Goal: Task Accomplishment & Management: Manage account settings

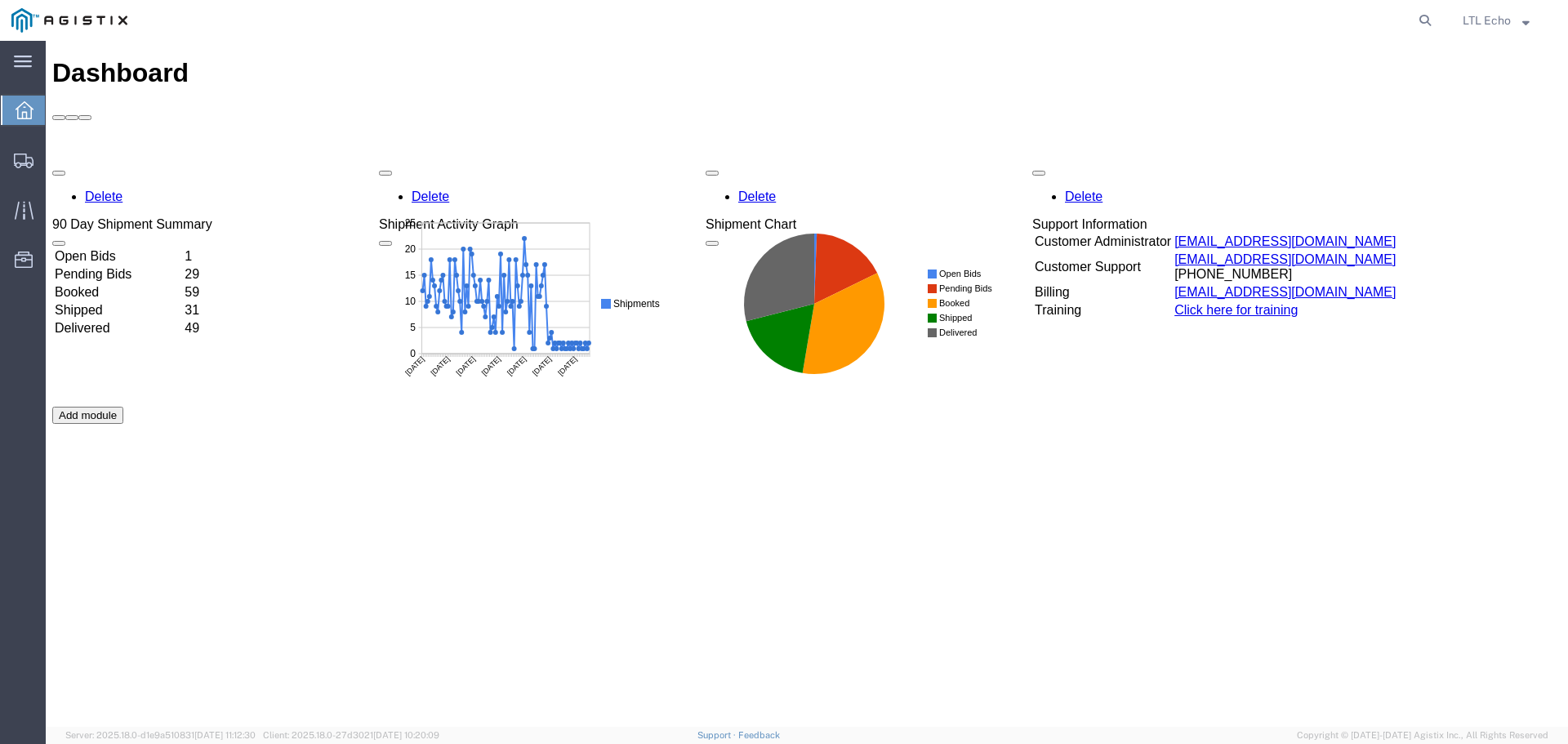
click at [1225, 22] on agx-global-search at bounding box center [1178, 20] width 522 height 41
click at [1221, 13] on agx-global-search at bounding box center [1178, 20] width 522 height 41
click at [1426, 24] on icon at bounding box center [1425, 20] width 23 height 23
paste input "56411612"
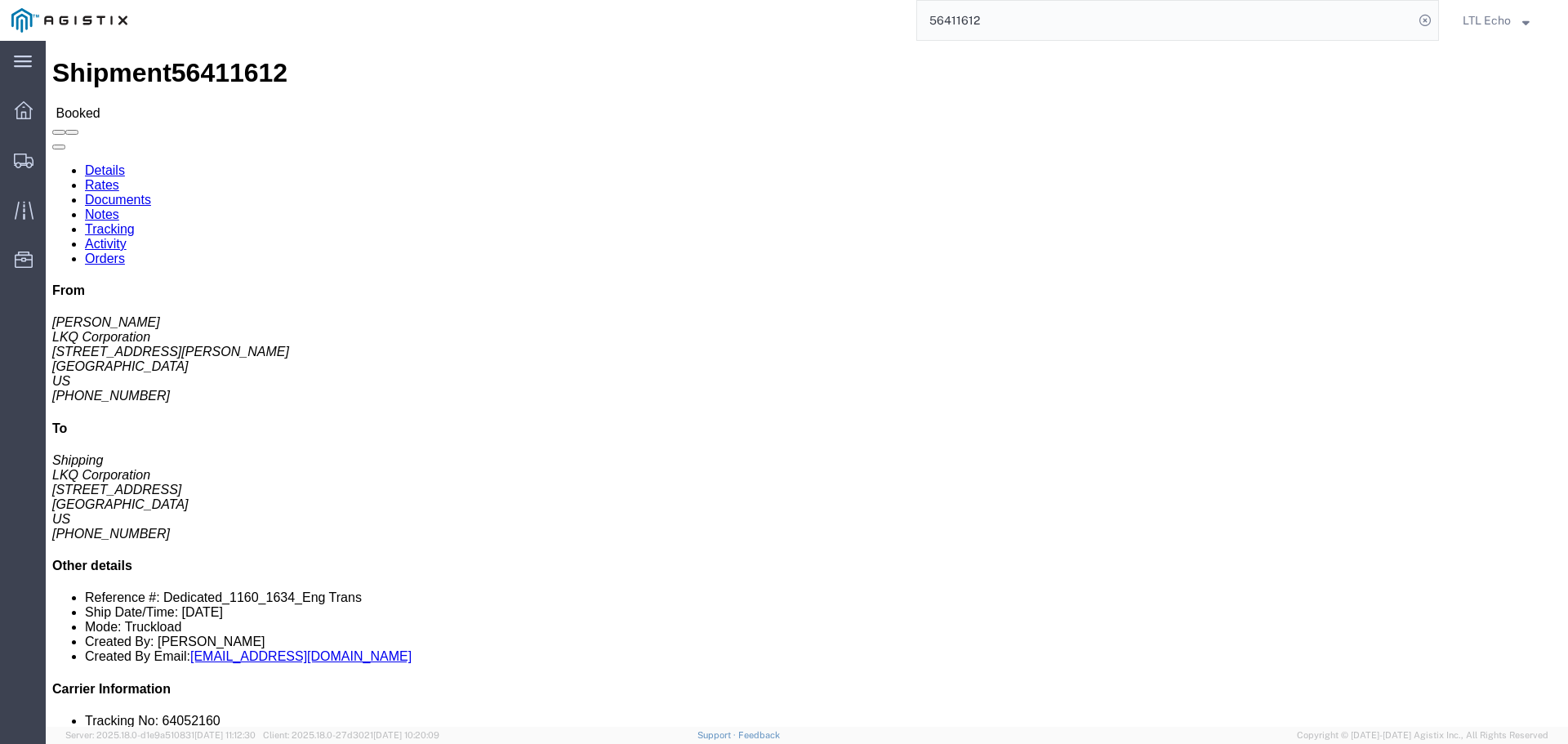
click link "Documents"
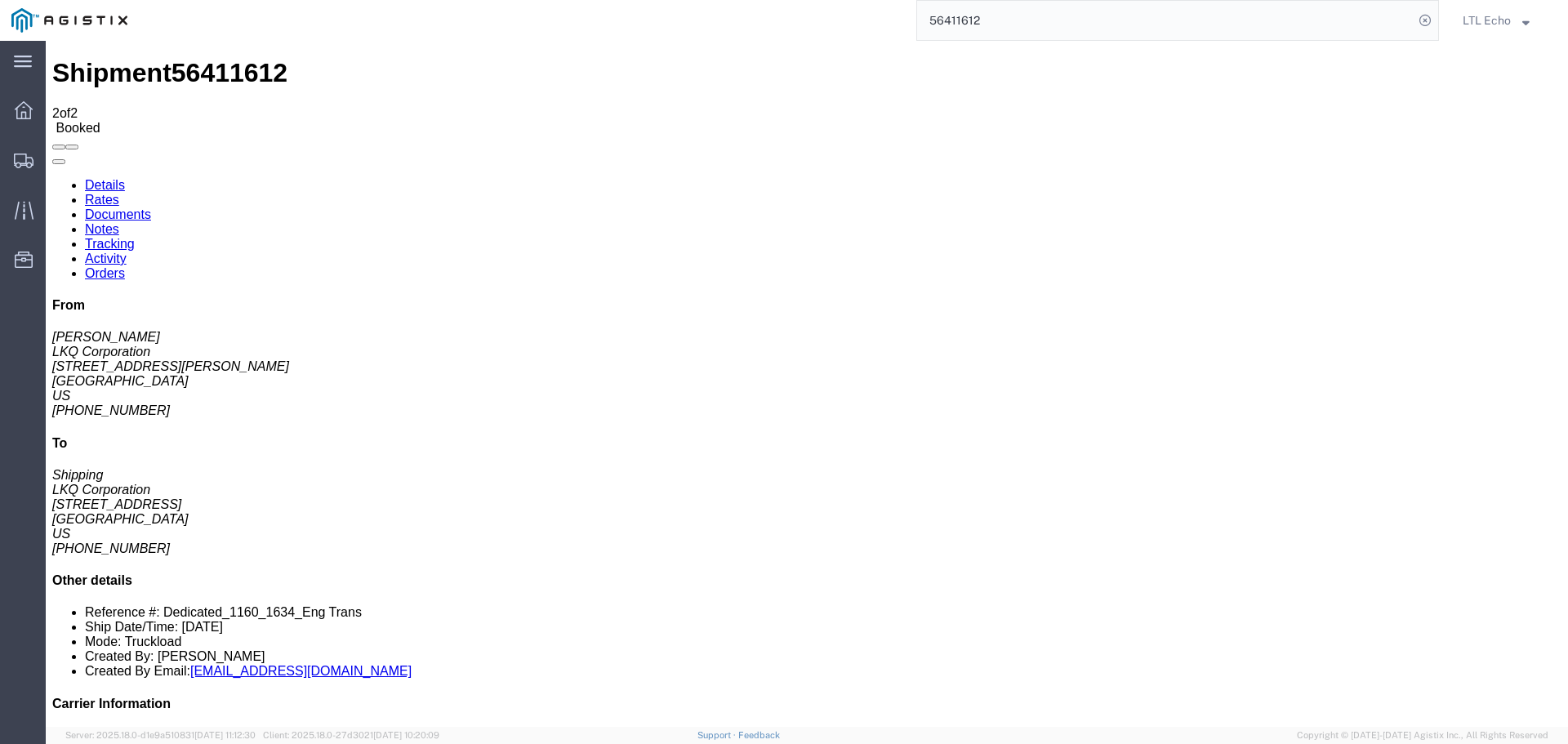
click at [950, 19] on input "56411612" at bounding box center [1165, 20] width 497 height 39
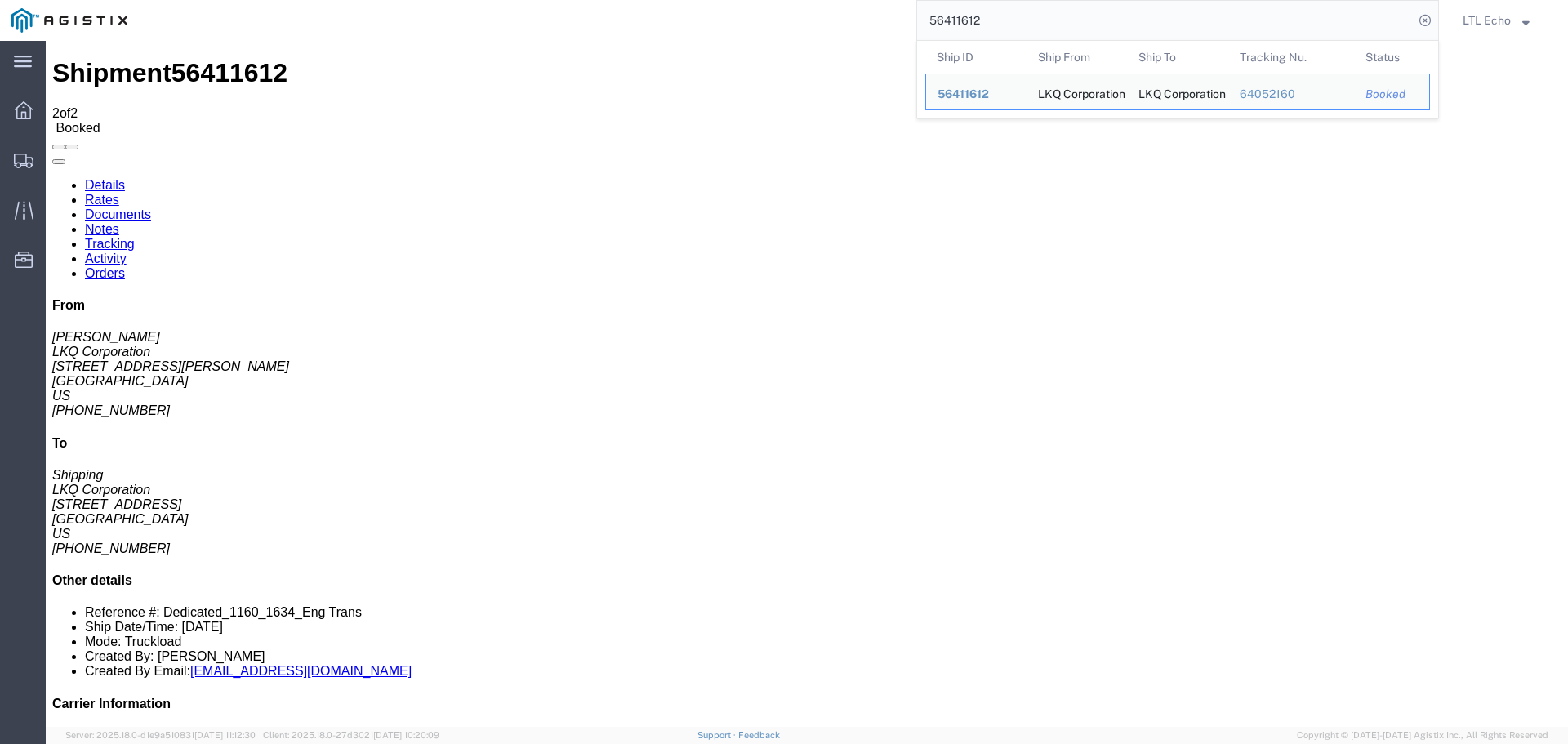
click at [950, 19] on input "56411612" at bounding box center [1165, 20] width 497 height 39
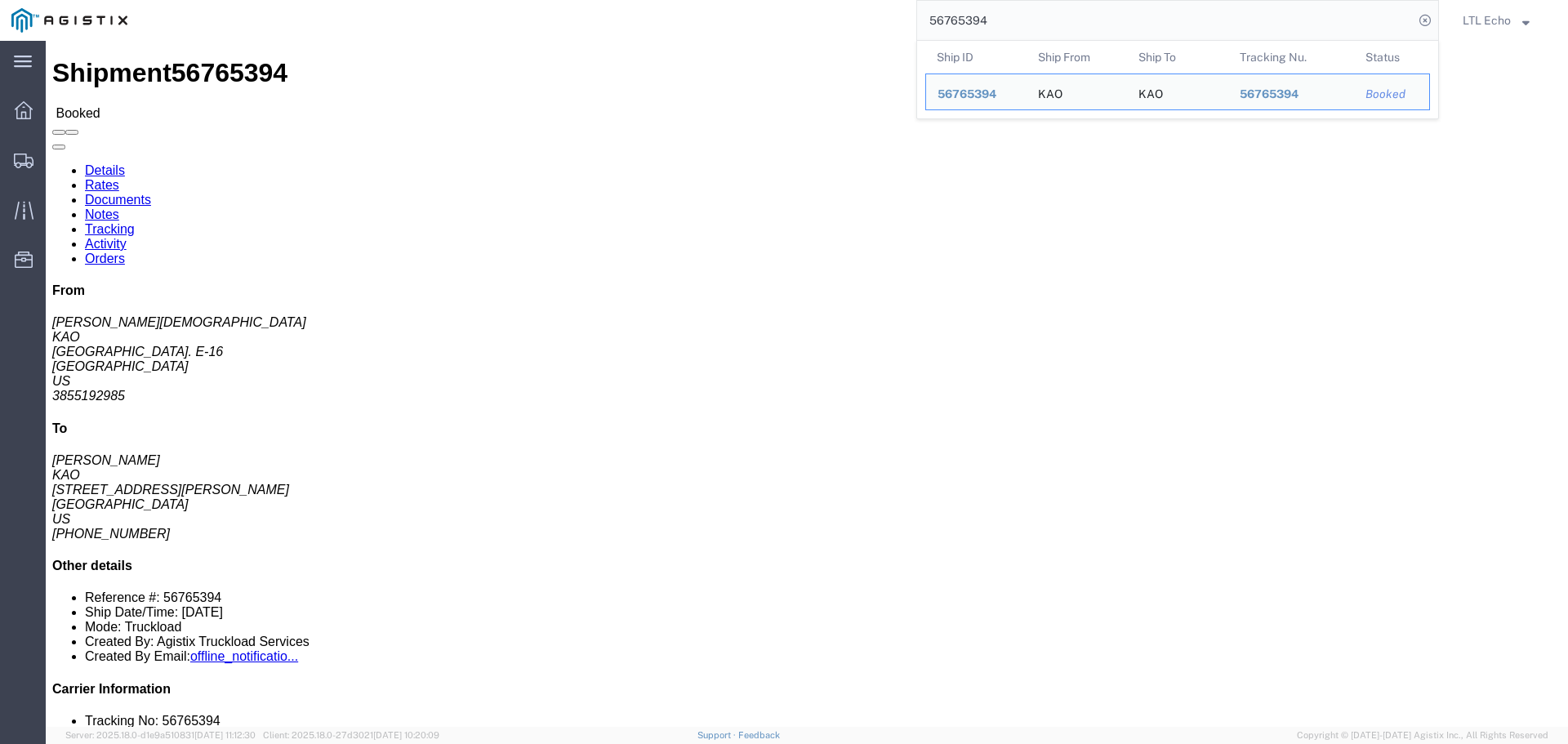
click at [960, 20] on input "56765394" at bounding box center [1165, 20] width 497 height 39
paste input "0233"
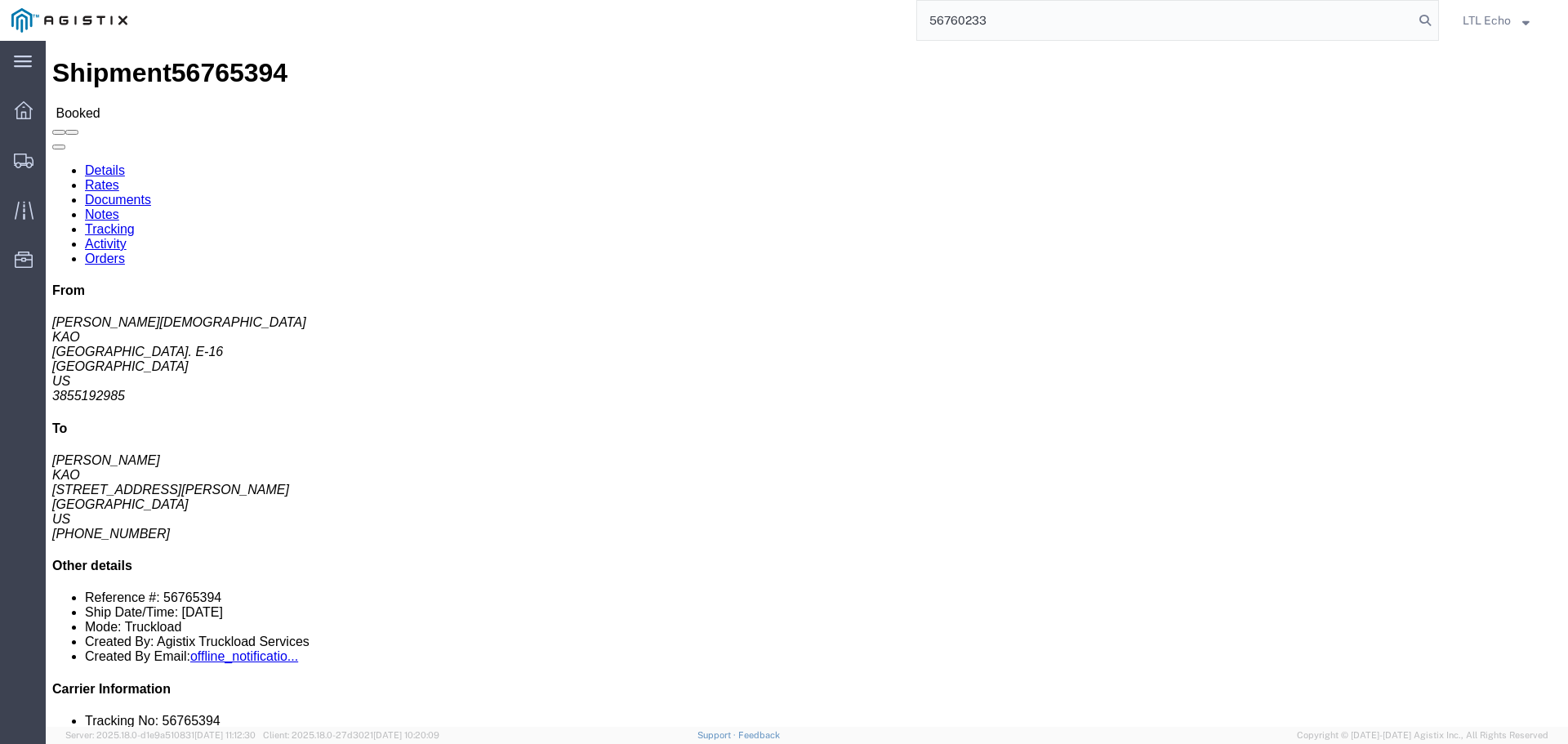
type input "56760233"
click link "Tracking"
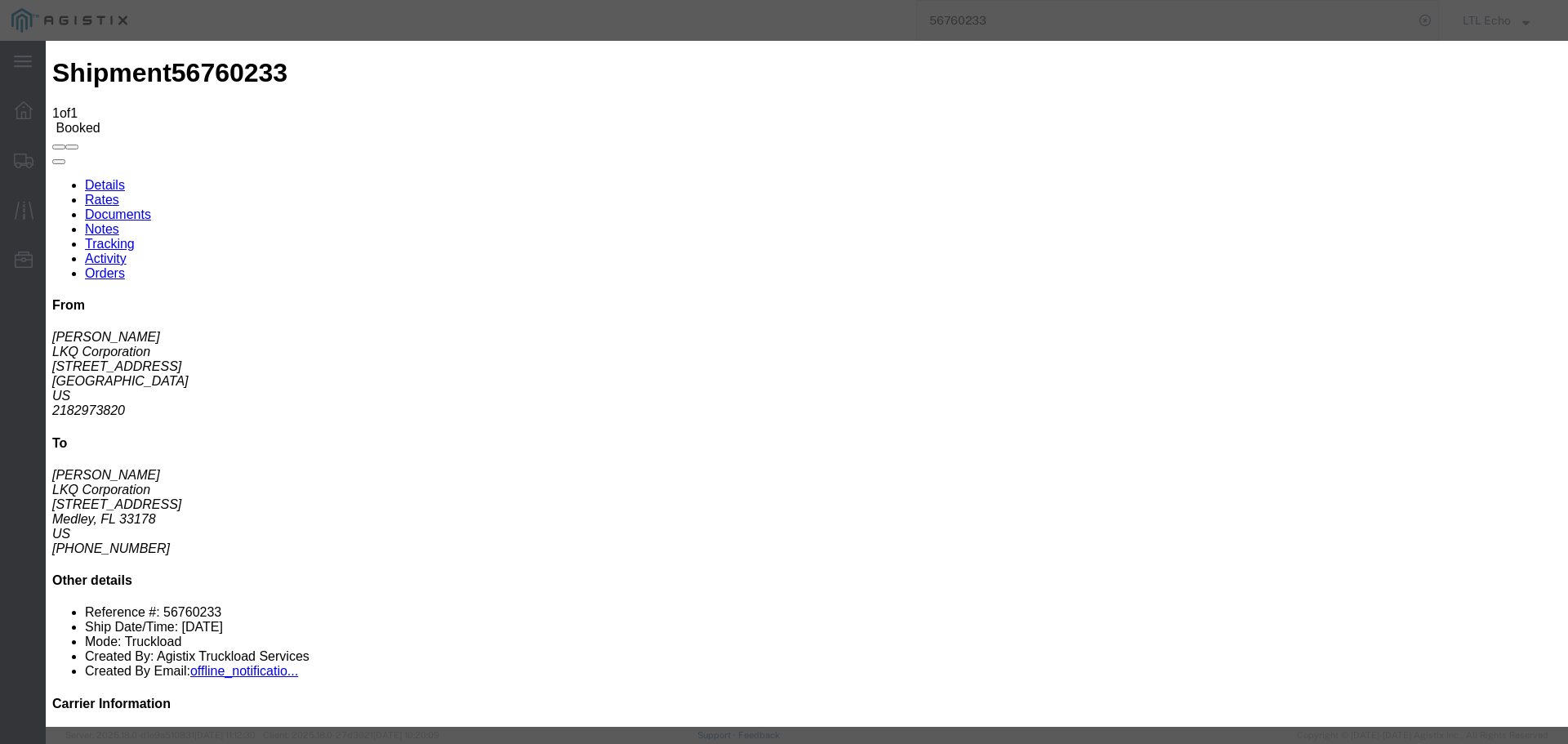
type input "[DATE]"
type input "9:00 AM"
select select "PICKEDUP"
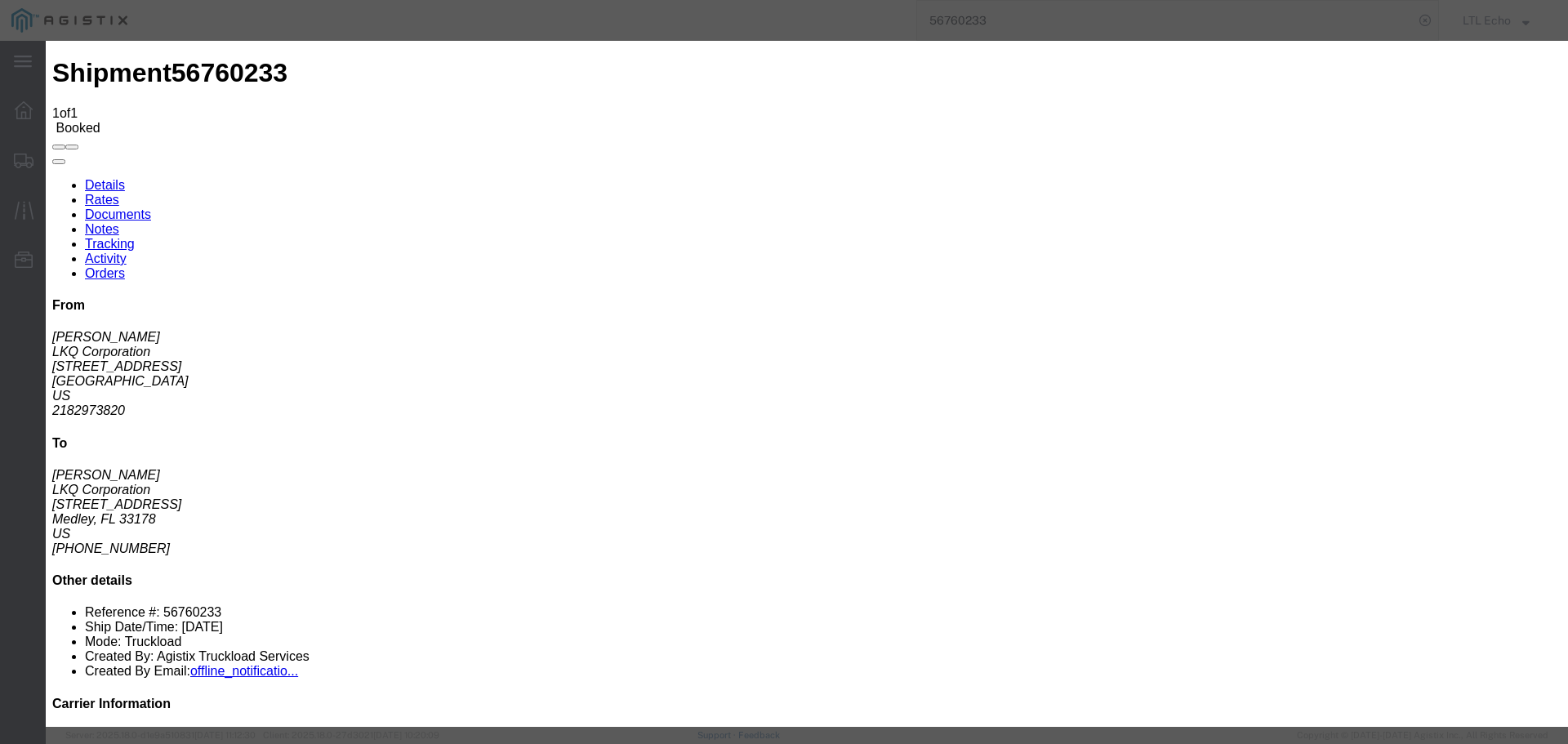
type input "[DATE]"
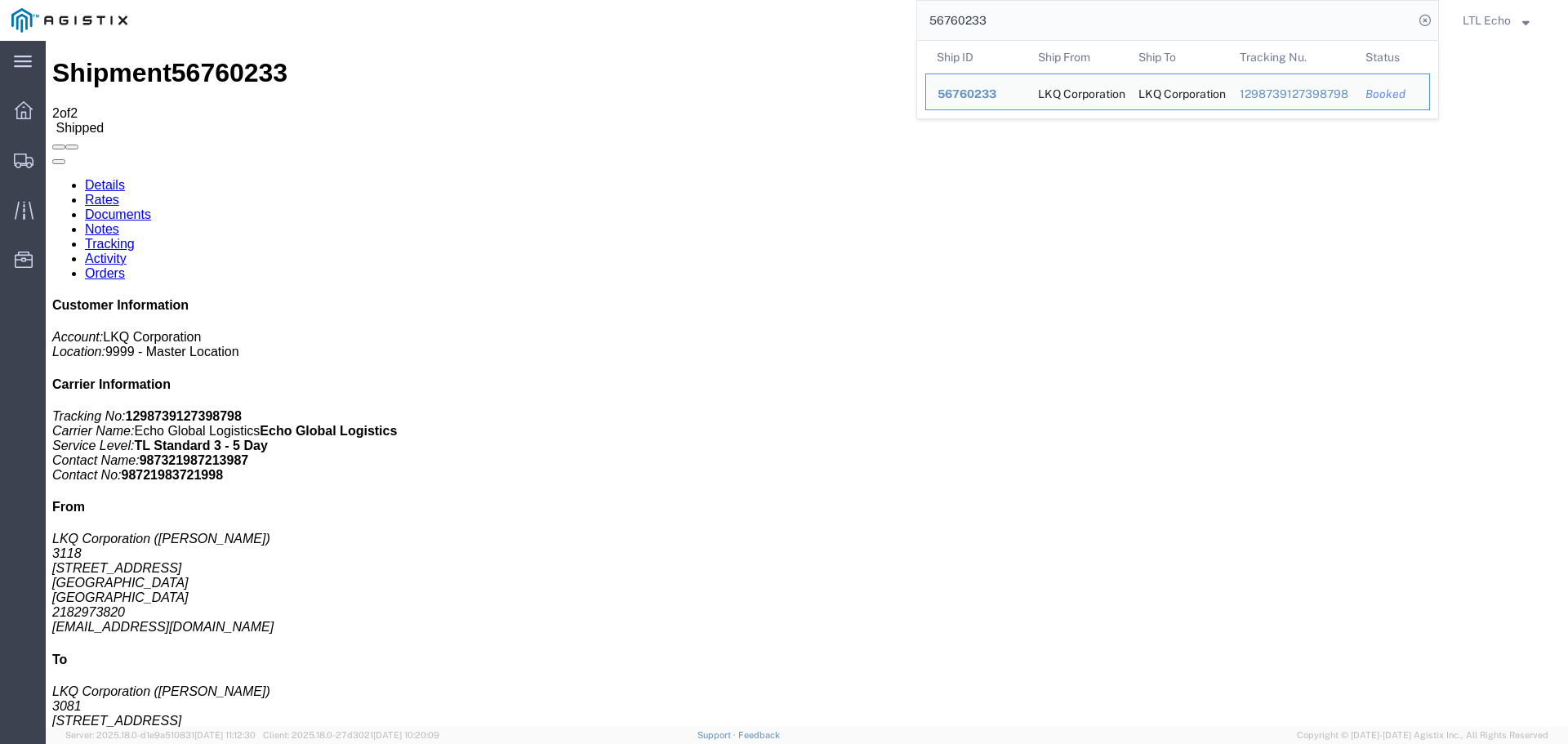
click at [971, 25] on input "56760233" at bounding box center [1165, 20] width 497 height 39
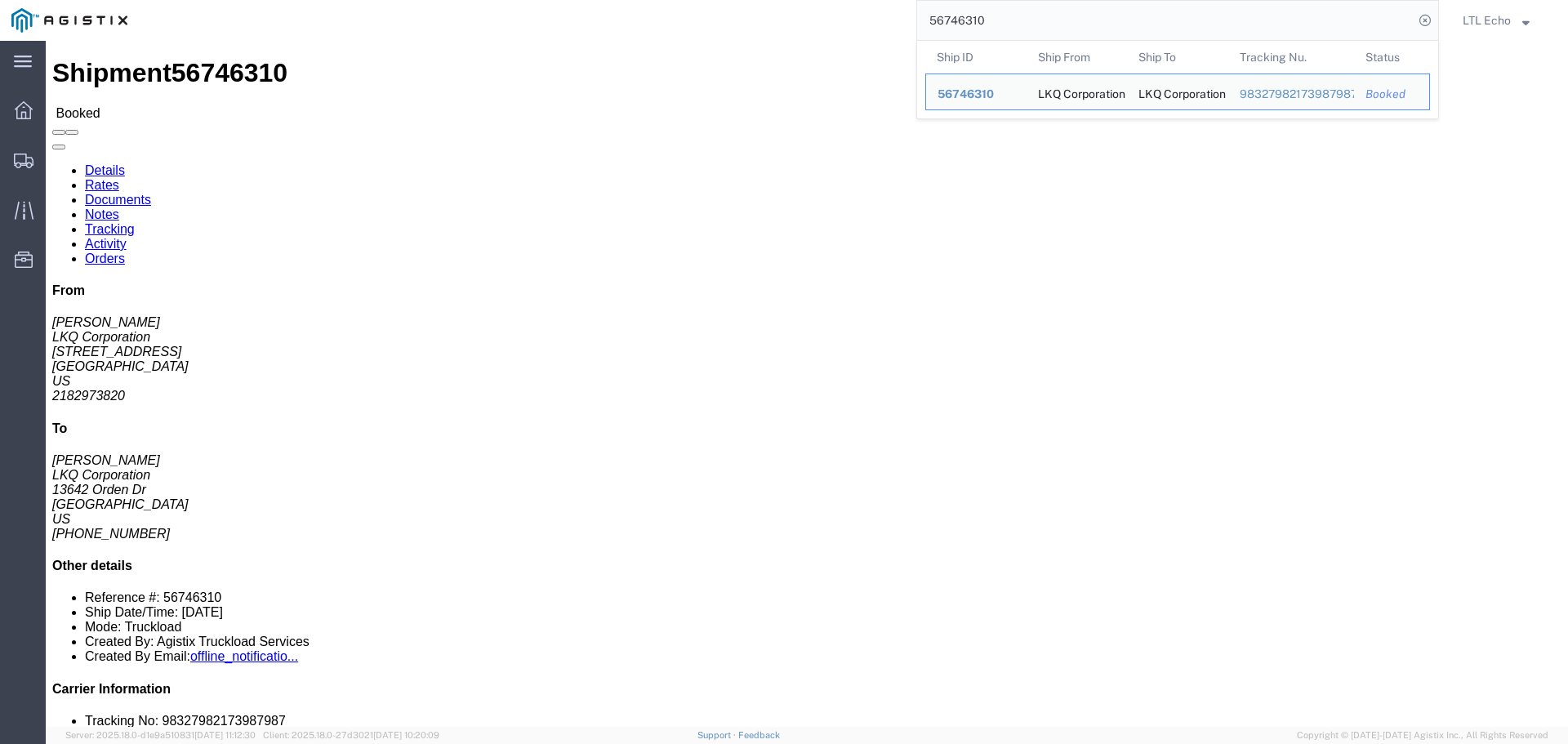
drag, startPoint x: 788, startPoint y: 27, endPoint x: 711, endPoint y: 27, distance: 77.0
click at [711, 27] on div "56746310 Ship ID Ship From Ship To Tracking Nu. Status Ship ID 56746310 Ship Fr…" at bounding box center [789, 20] width 1300 height 41
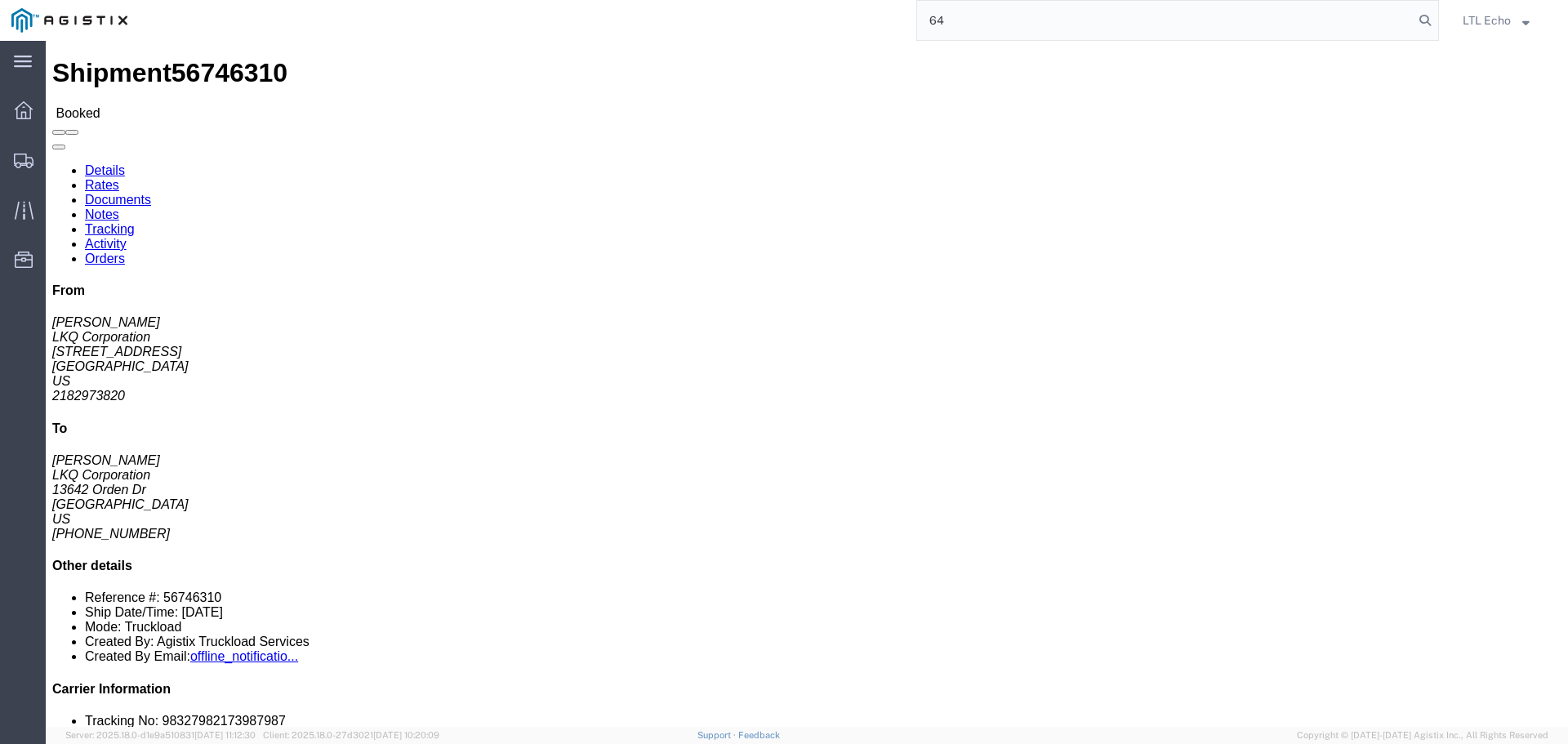
type input "6"
type input "56746310"
click link "Tracking"
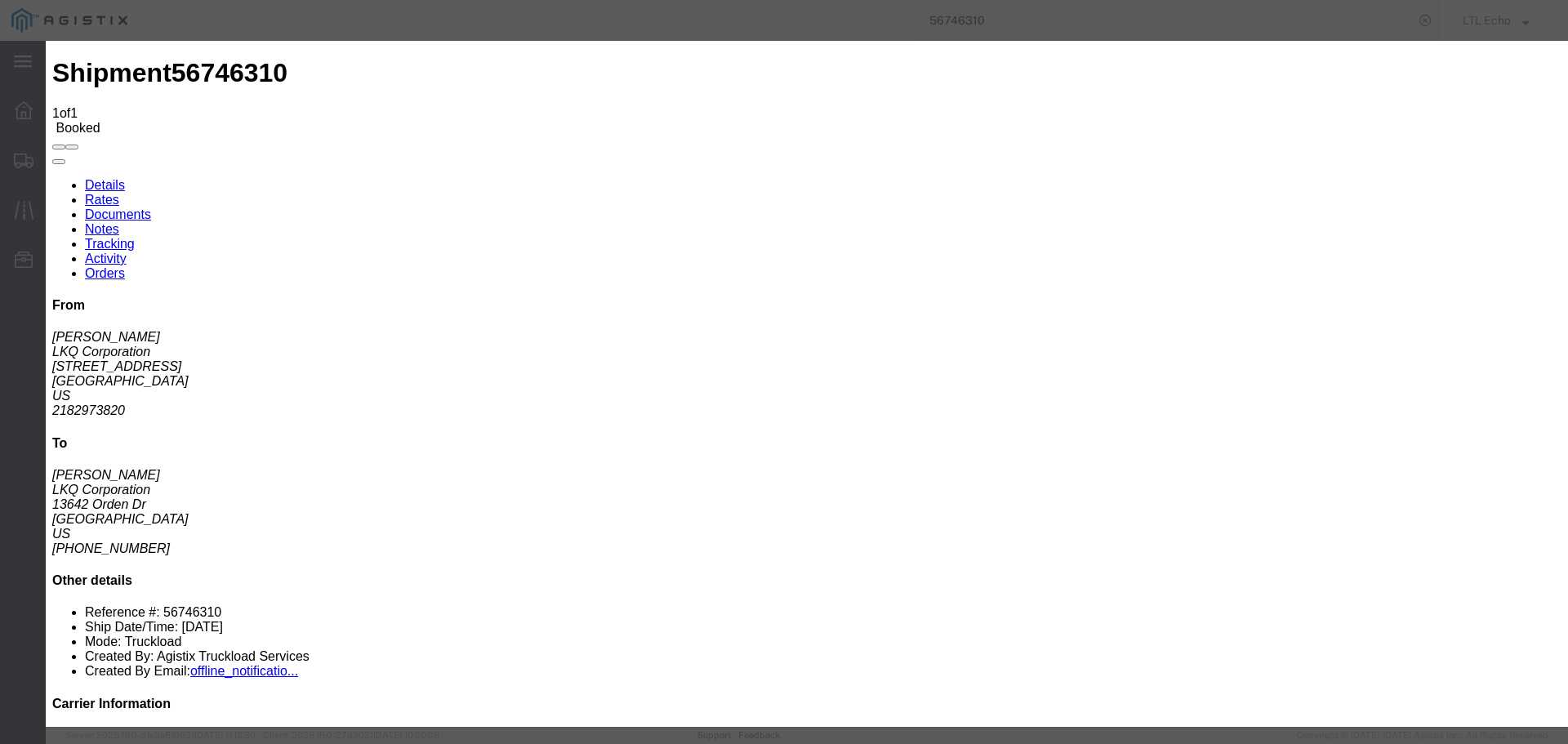
type input "[DATE]"
type input "9:00 AM"
select select "PICKEDUP"
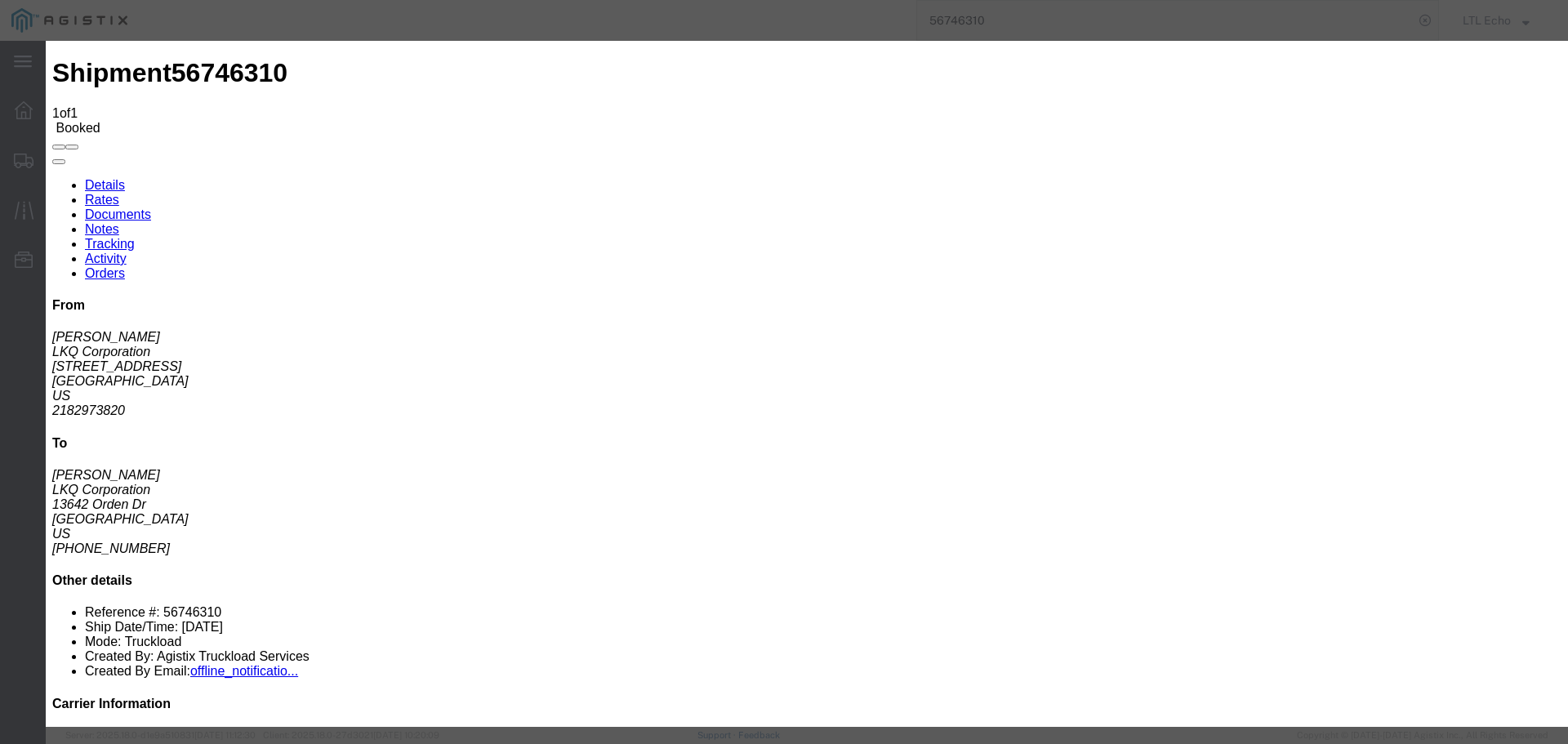
type input "[DATE]"
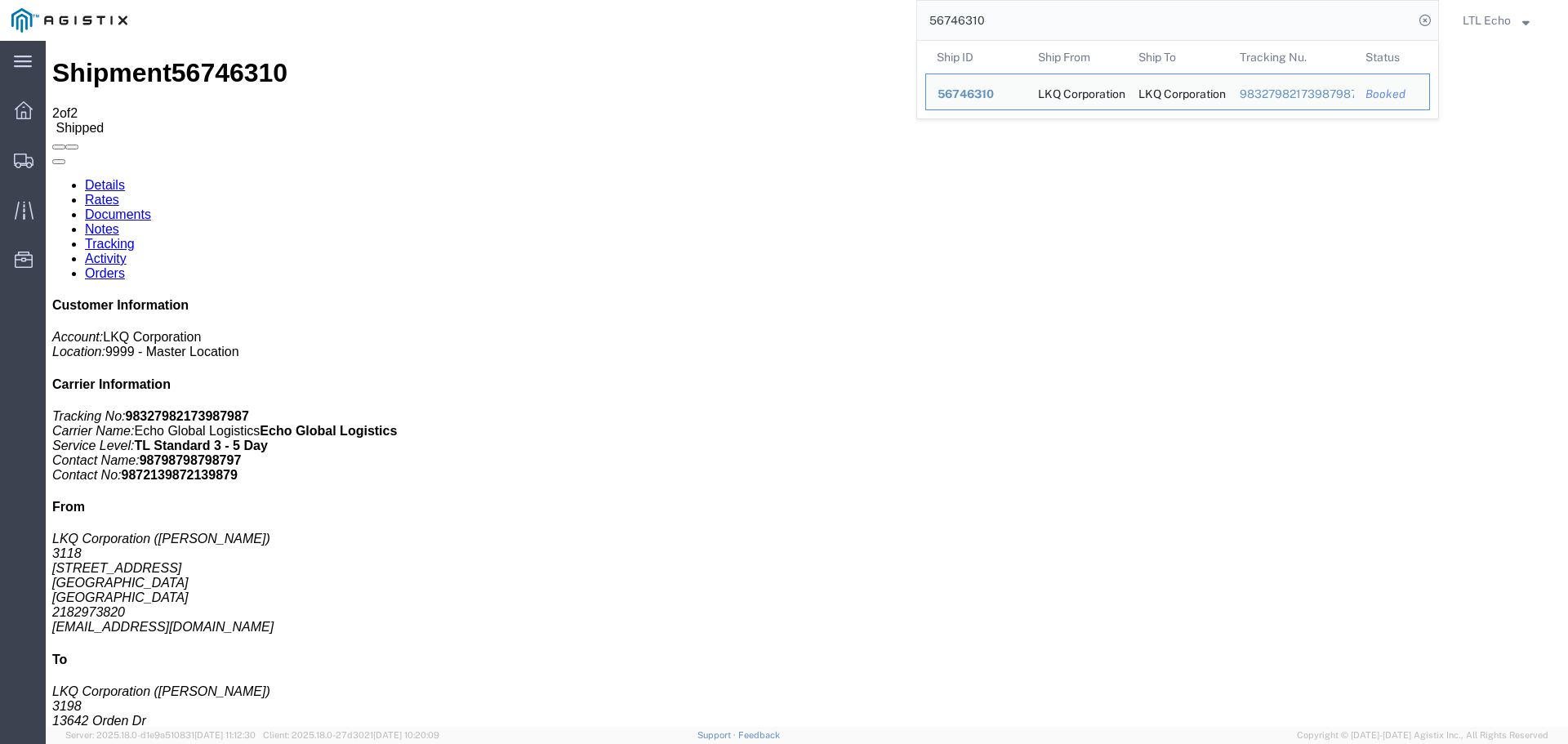
drag, startPoint x: 1016, startPoint y: 19, endPoint x: 840, endPoint y: 16, distance: 176.0
click at [840, 16] on div "56746310 Ship ID Ship From Ship To Tracking Nu. Status Ship ID 56746310 Ship Fr…" at bounding box center [789, 20] width 1300 height 41
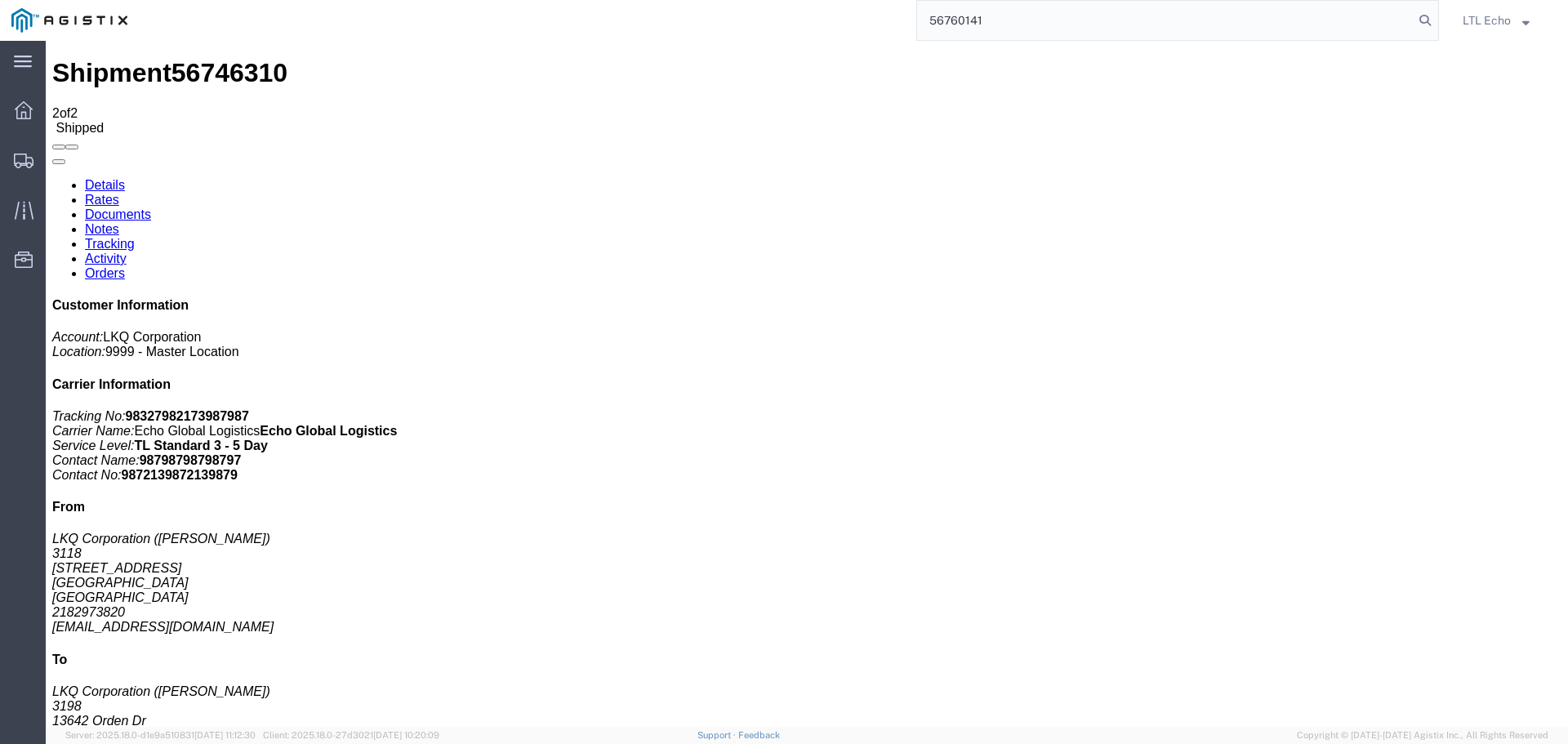
type input "56760141"
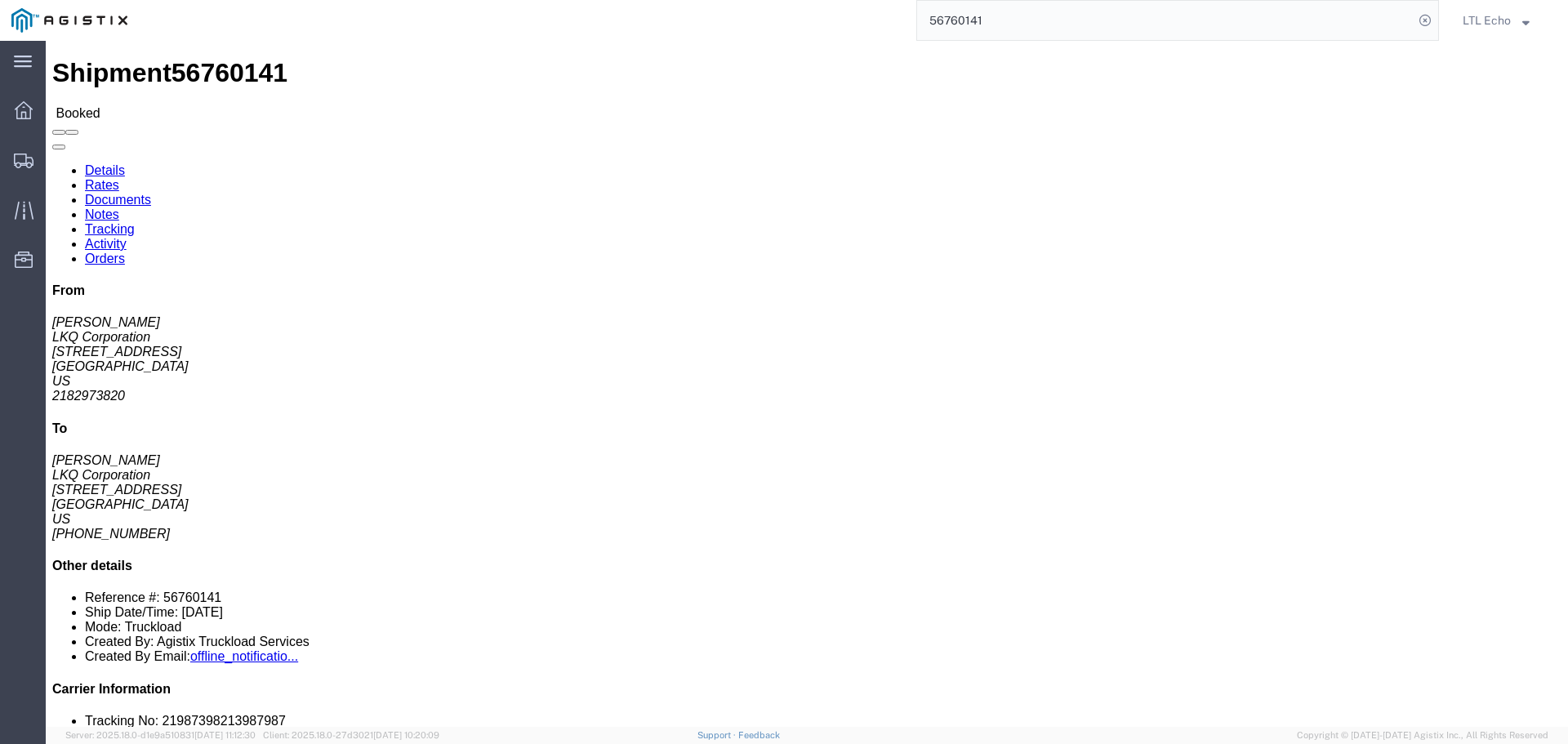
click link "Tracking"
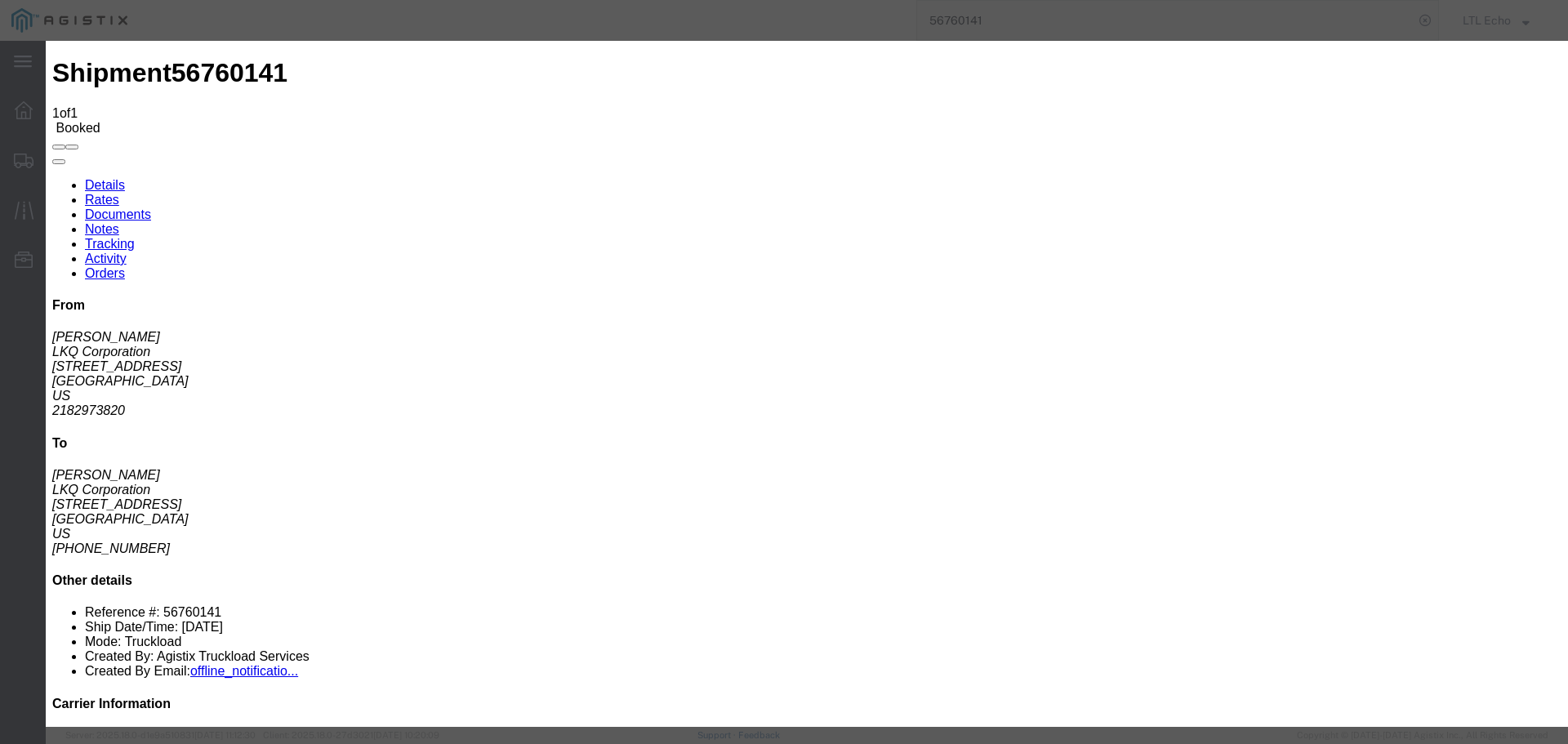
type input "[DATE]"
type input "9:00 AM"
select select "PICKEDUP"
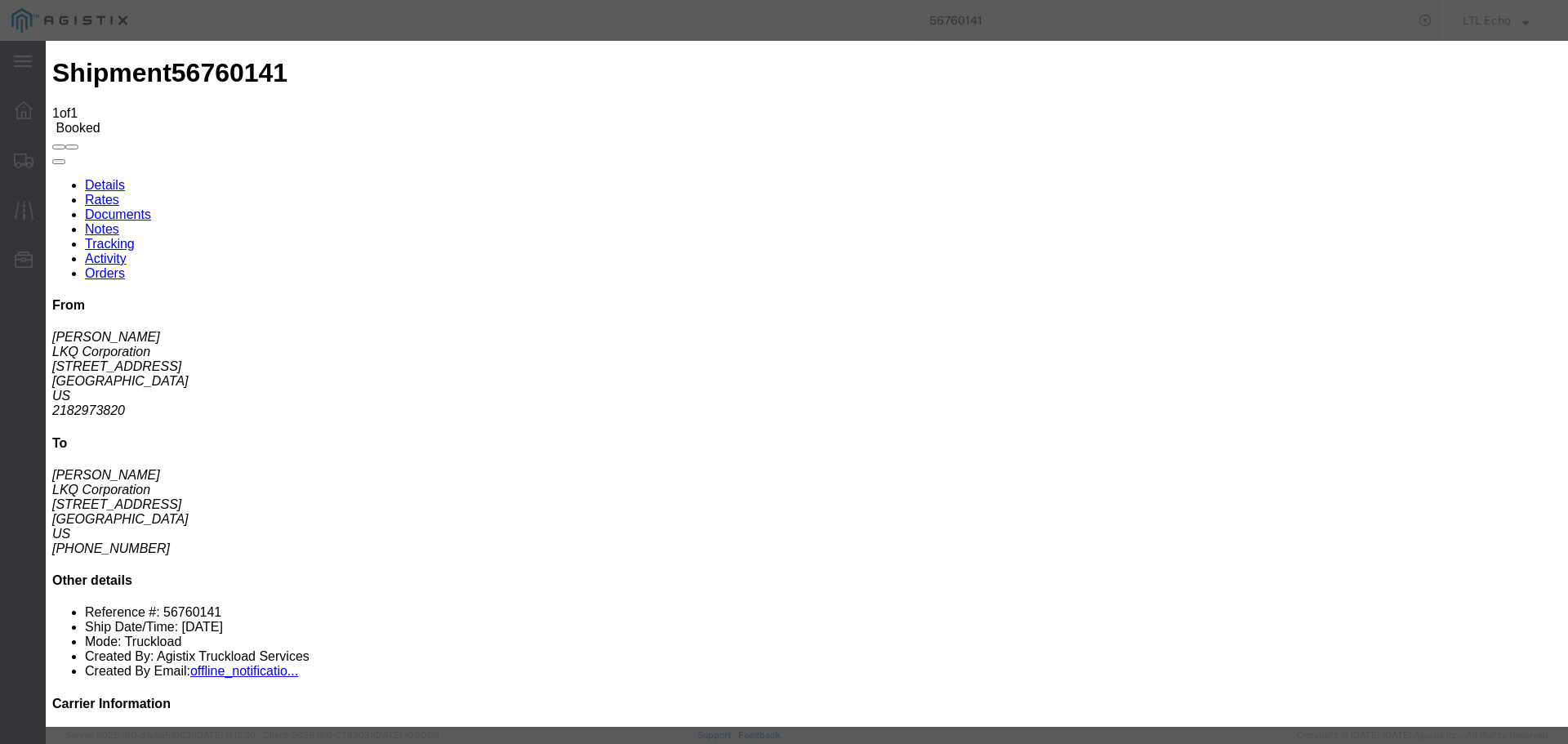
type input "[DATE]"
